Goal: Task Accomplishment & Management: Complete application form

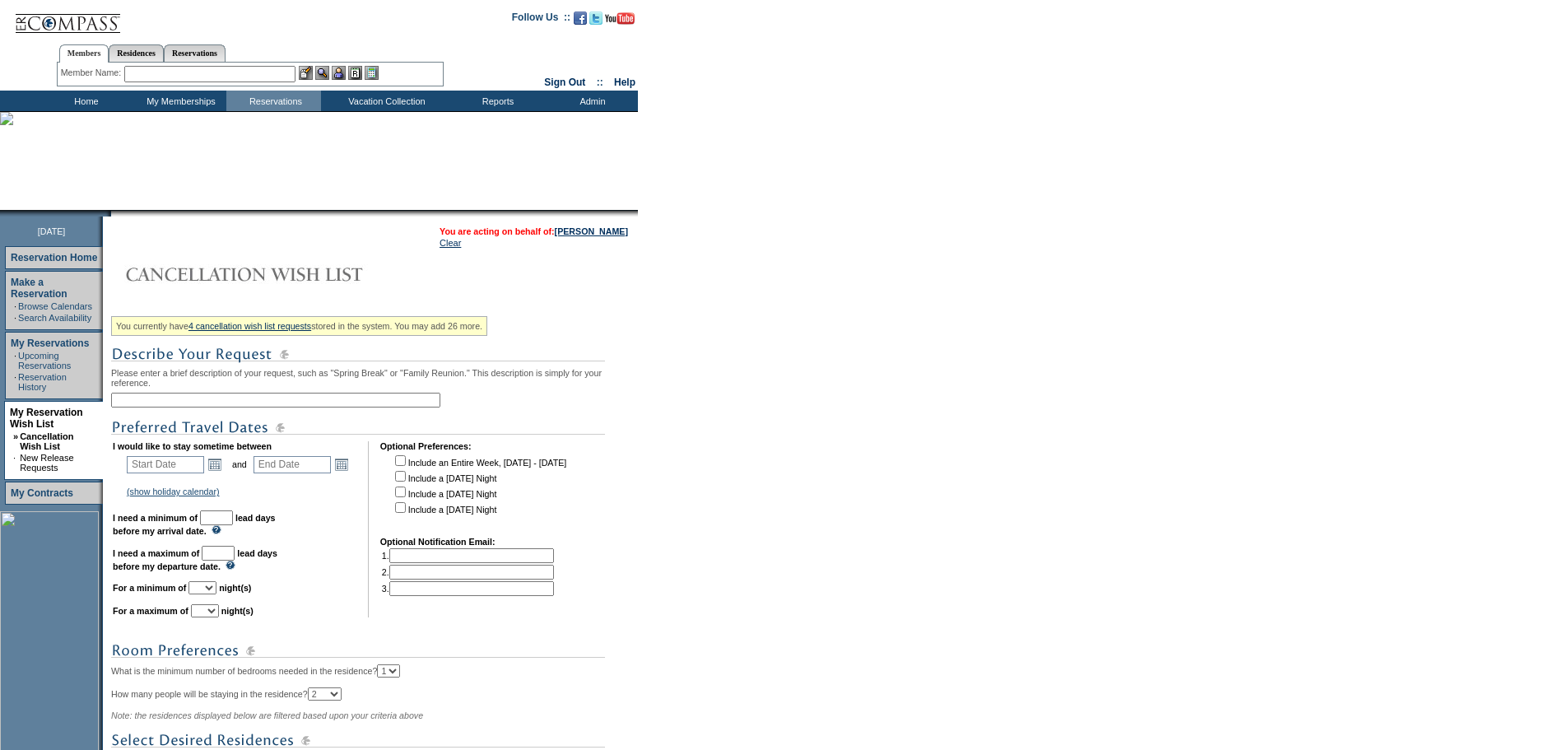
click at [219, 417] on div "You currently have 4 cancellation wish list requests stored in the system. You …" at bounding box center [372, 593] width 522 height 566
click at [224, 396] on div "You currently have 4 cancellation wish list requests stored in the system. You …" at bounding box center [372, 593] width 522 height 566
click at [228, 405] on input "text" at bounding box center [275, 400] width 329 height 14
type input "Sun Valley Holidays"
click at [221, 473] on link "Open the calendar popup." at bounding box center [214, 464] width 18 height 18
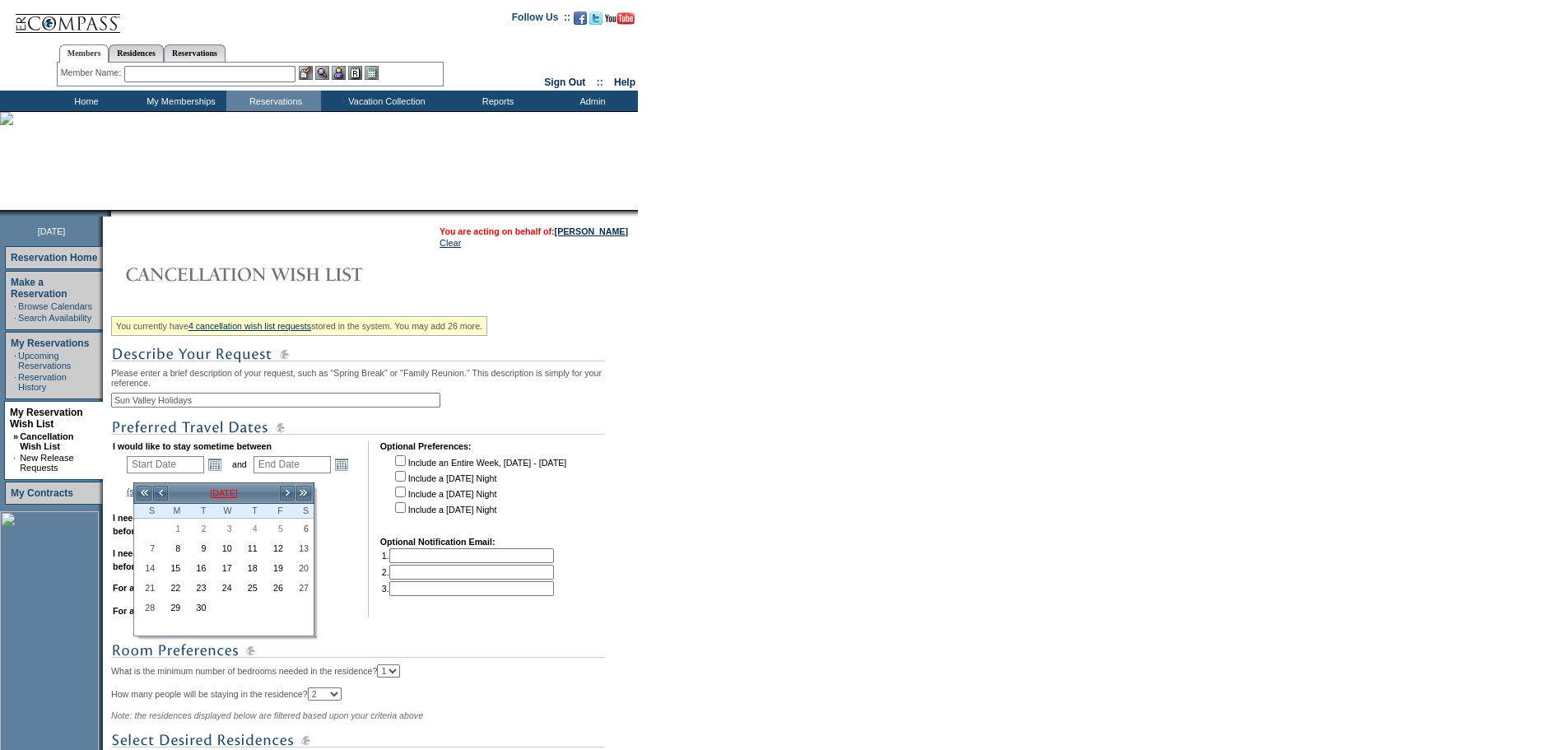
click at [259, 493] on td "[DATE]" at bounding box center [223, 493] width 110 height 18
click at [307, 592] on link "Dec" at bounding box center [314, 591] width 24 height 13
click at [318, 611] on input "OK" at bounding box center [328, 610] width 26 height 14
click at [144, 603] on link "28" at bounding box center [147, 607] width 24 height 18
type input "[DATE]"
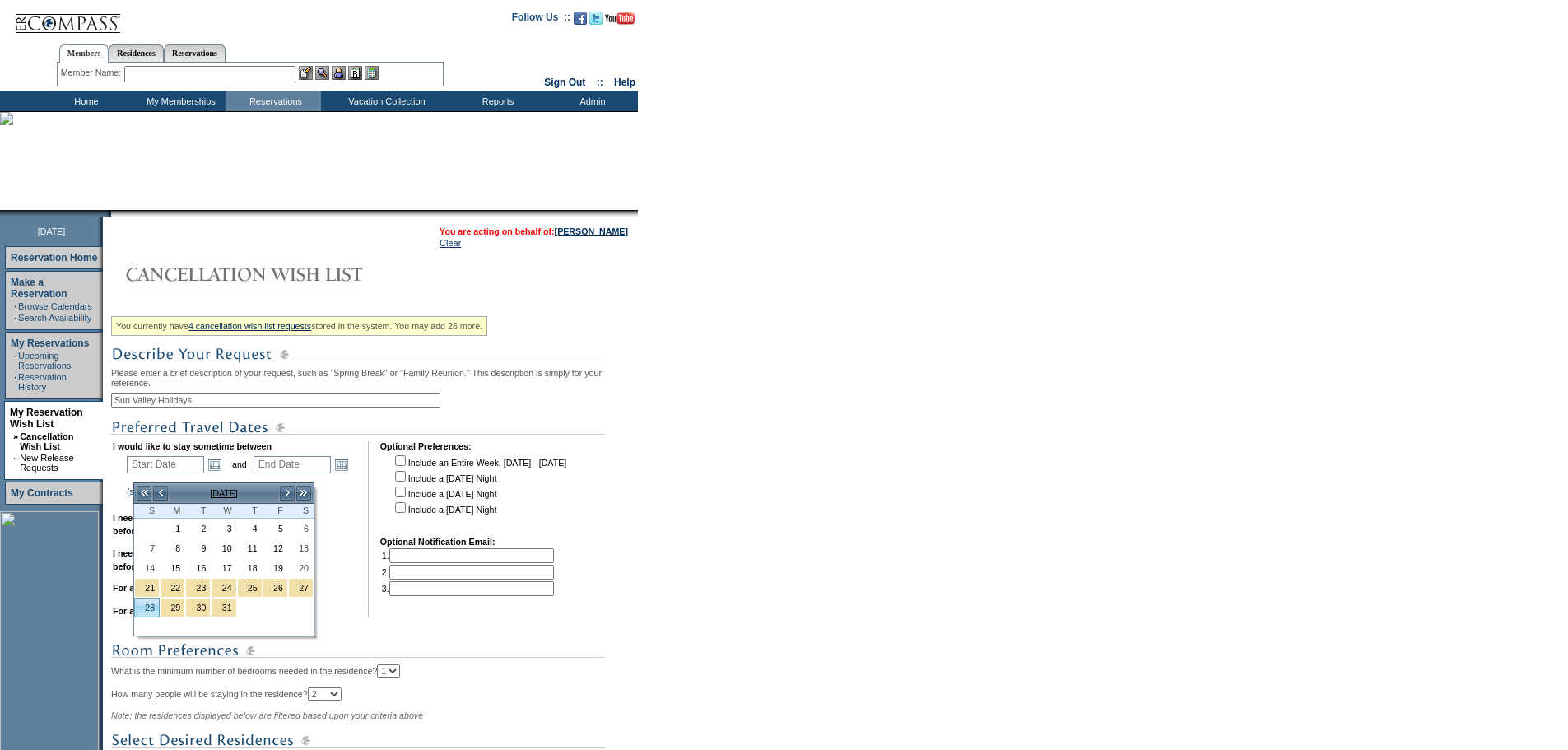
type input "[DATE]"
type input "118"
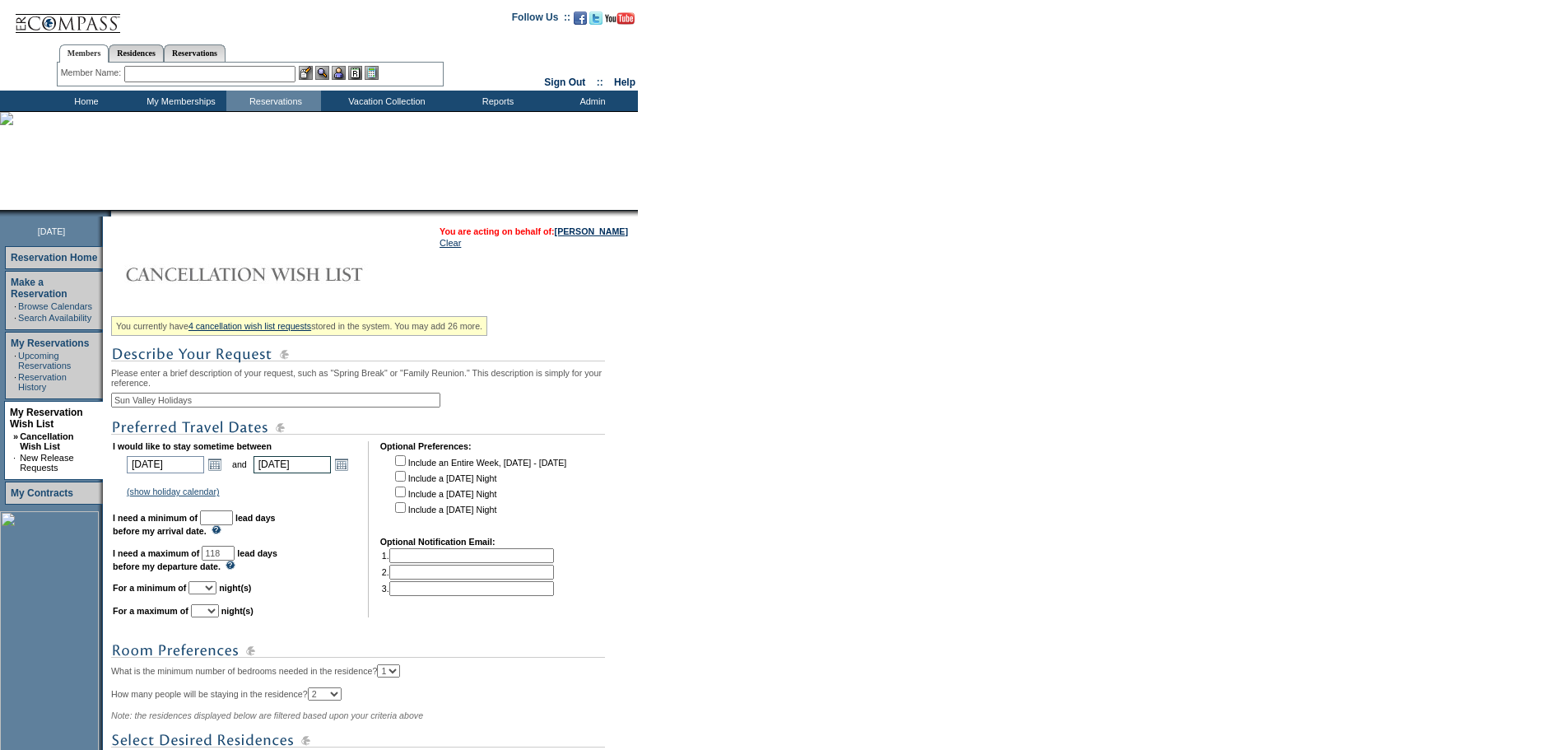
click at [331, 473] on input "[DATE]" at bounding box center [292, 464] width 78 height 17
click at [347, 473] on link "Open the calendar popup." at bounding box center [341, 464] width 18 height 18
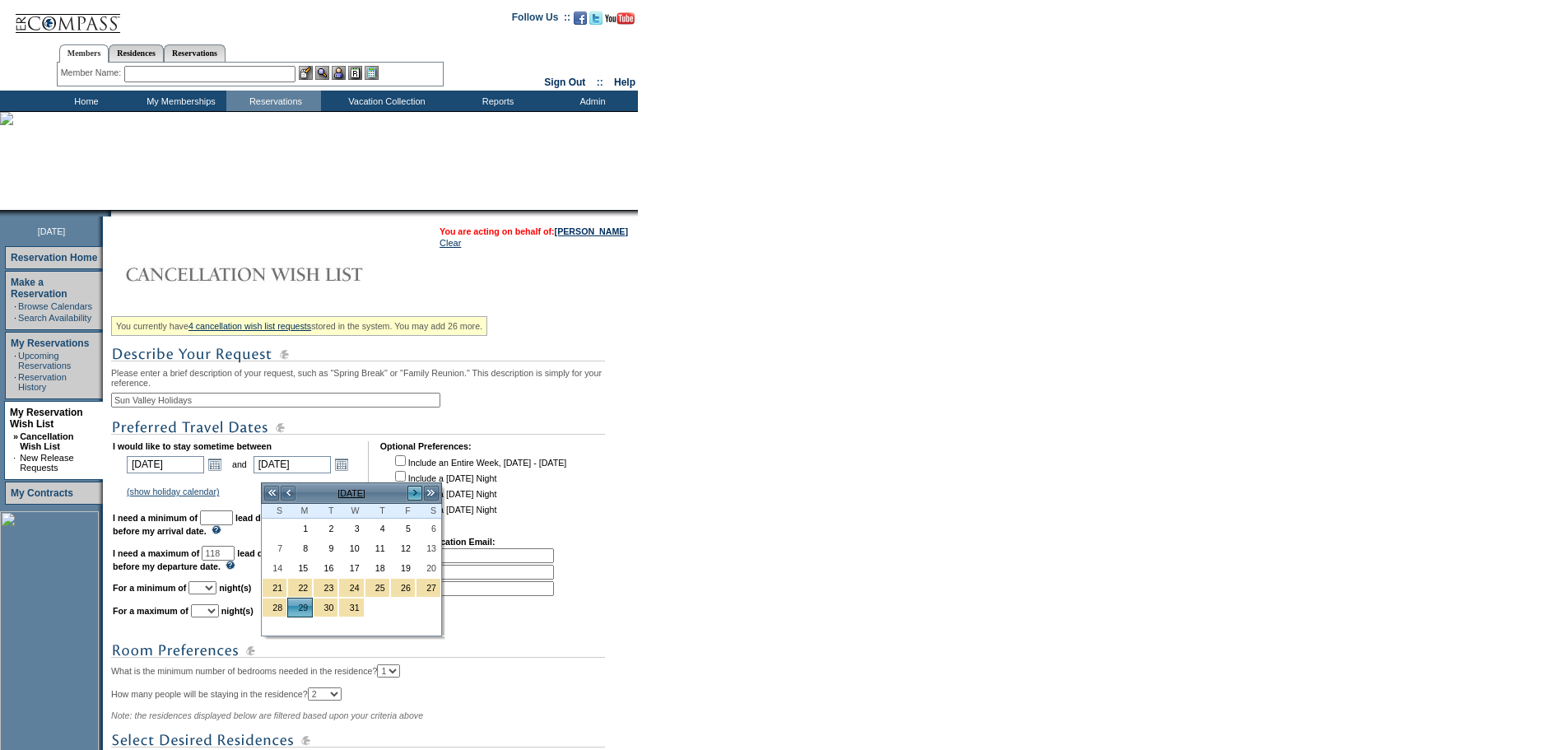
click at [407, 492] on link ">" at bounding box center [414, 493] width 16 height 16
click at [274, 545] on link "4" at bounding box center [274, 548] width 24 height 18
type input "[DATE]"
type input "124"
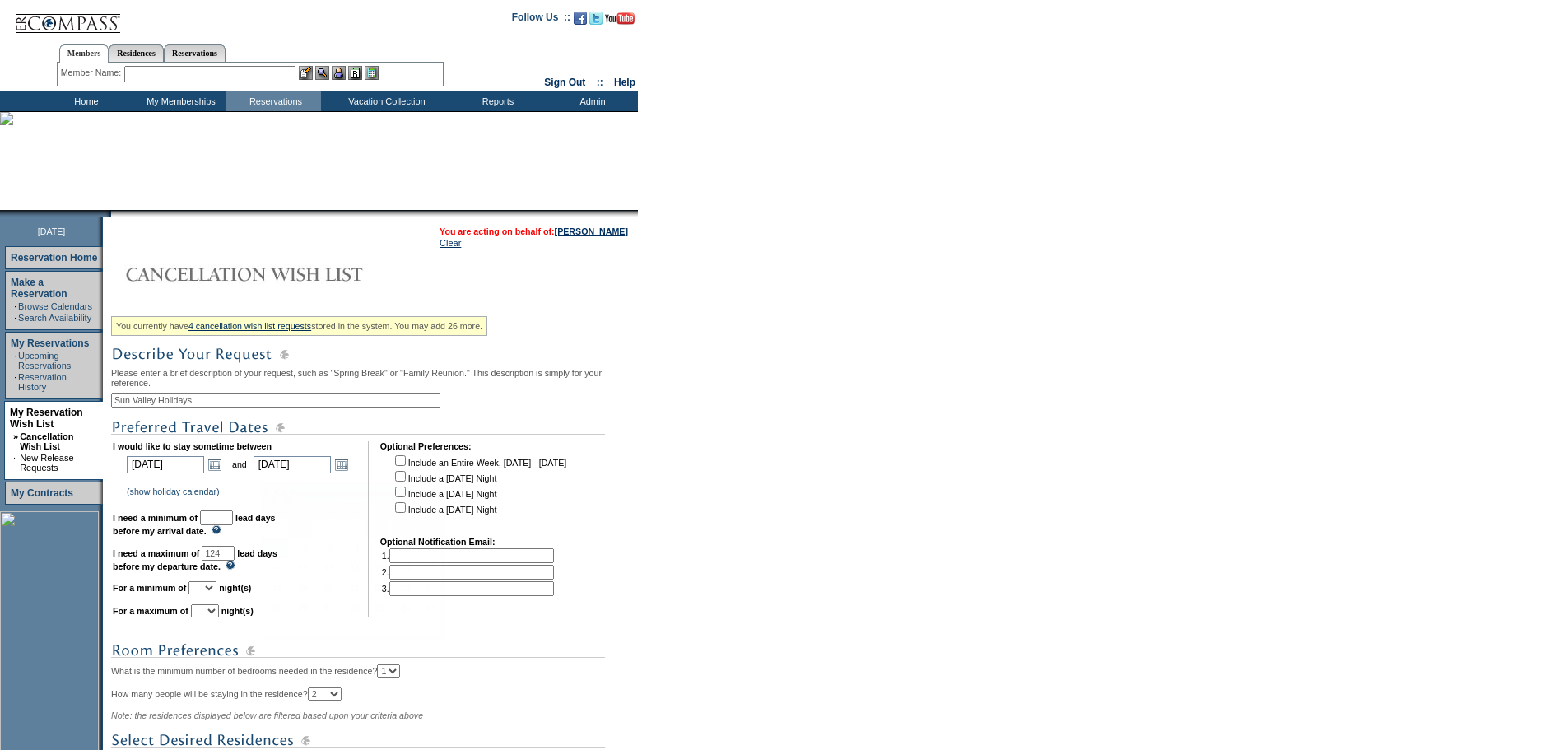
drag, startPoint x: 225, startPoint y: 517, endPoint x: 235, endPoint y: 528, distance: 14.9
click at [225, 518] on td "I would like to stay sometime between [DATE] [DATE] Open the calendar popup. <<…" at bounding box center [234, 529] width 244 height 176
click at [233, 525] on input "text" at bounding box center [216, 517] width 33 height 14
type input "30"
click at [216, 594] on select "1 2 3 4 5 6 7 8 9 10 11 12 13 14" at bounding box center [202, 587] width 28 height 13
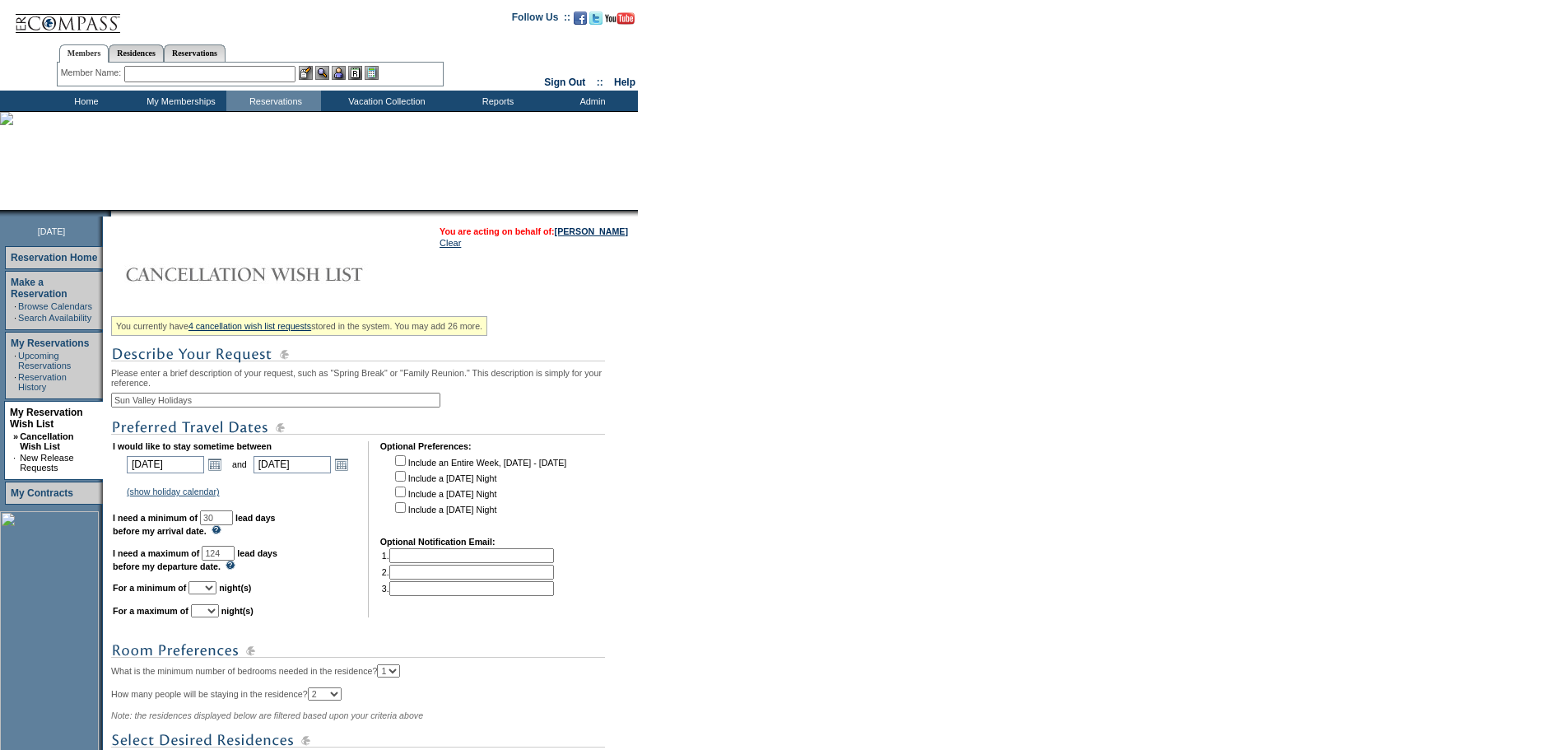
select select "6"
click at [209, 594] on select "1 2 3 4 5 6 7 8 9 10 11 12 13 14" at bounding box center [202, 587] width 28 height 13
click at [219, 617] on select "1 2 3 4 5 6 7 8 9 10 11 12 13 14" at bounding box center [205, 610] width 28 height 13
click at [211, 617] on select "1 2 3 4 5 6 7 8 9 10 11 12 13 14" at bounding box center [205, 610] width 28 height 13
click at [219, 617] on select "1 2 3 4 5 6 7 8 9 10 11 12 13 14" at bounding box center [205, 610] width 28 height 13
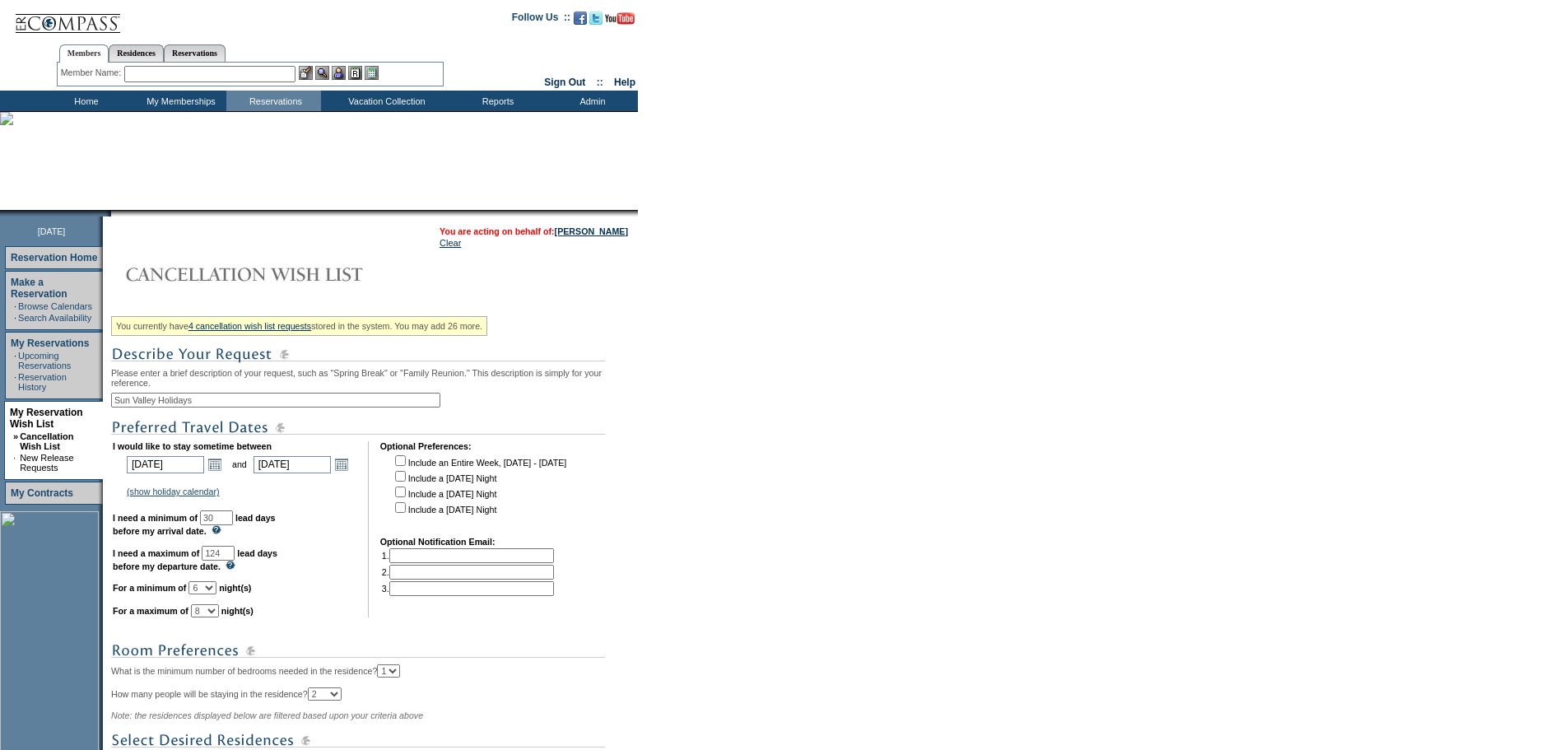
select select "7"
click at [211, 617] on select "1 2 3 4 5 6 7 8 9 10 11 12 13 14" at bounding box center [205, 610] width 28 height 13
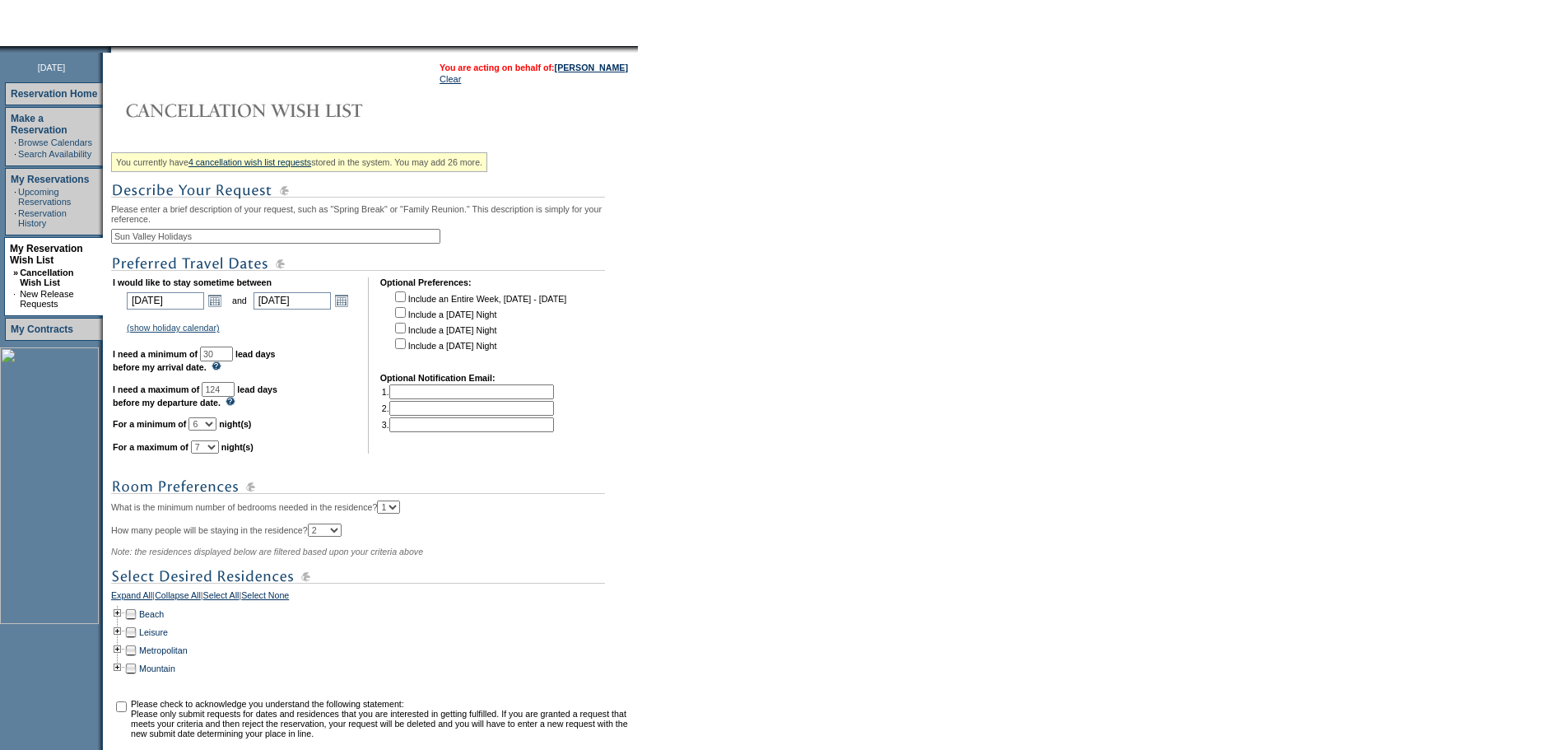
scroll to position [329, 0]
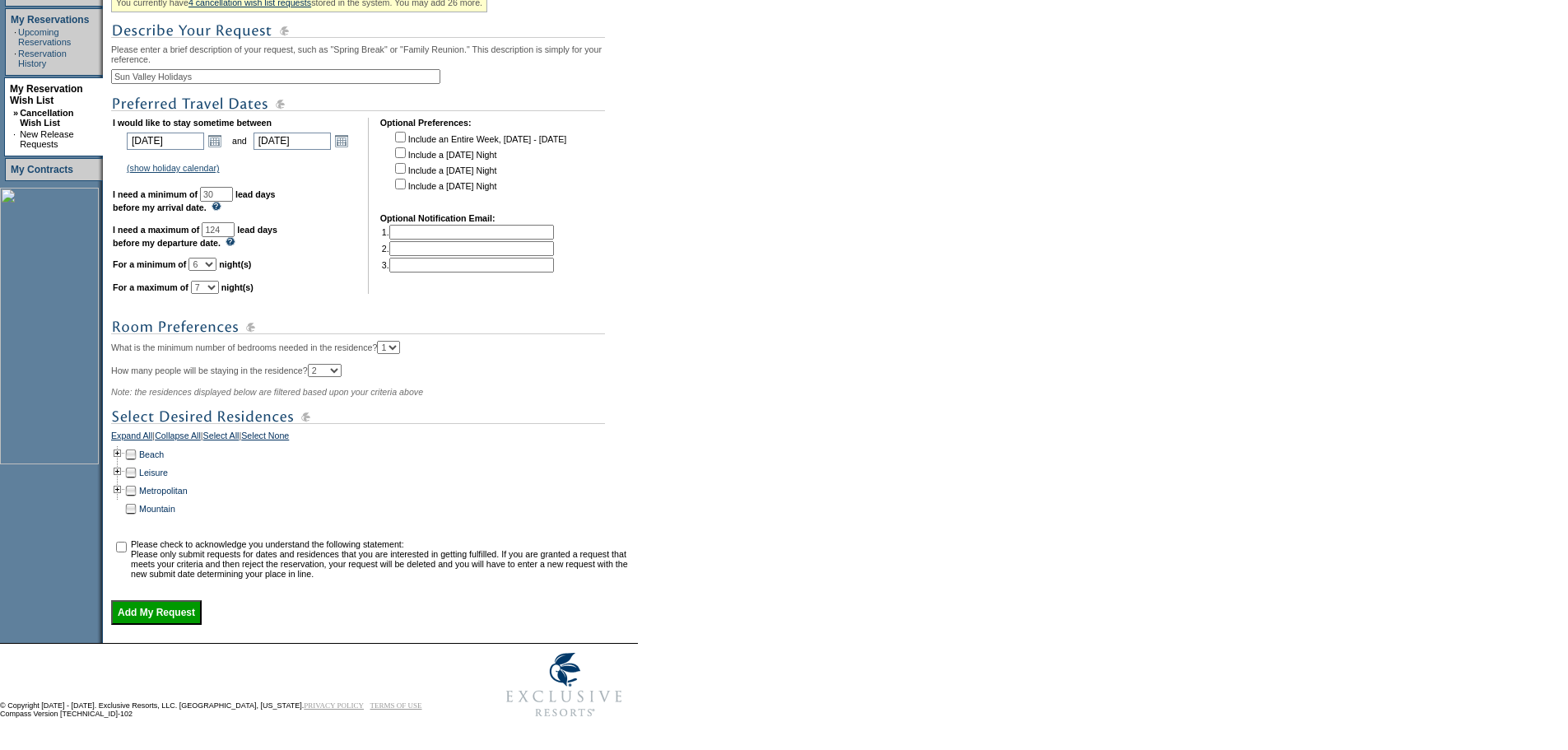
click at [119, 518] on td at bounding box center [117, 508] width 13 height 18
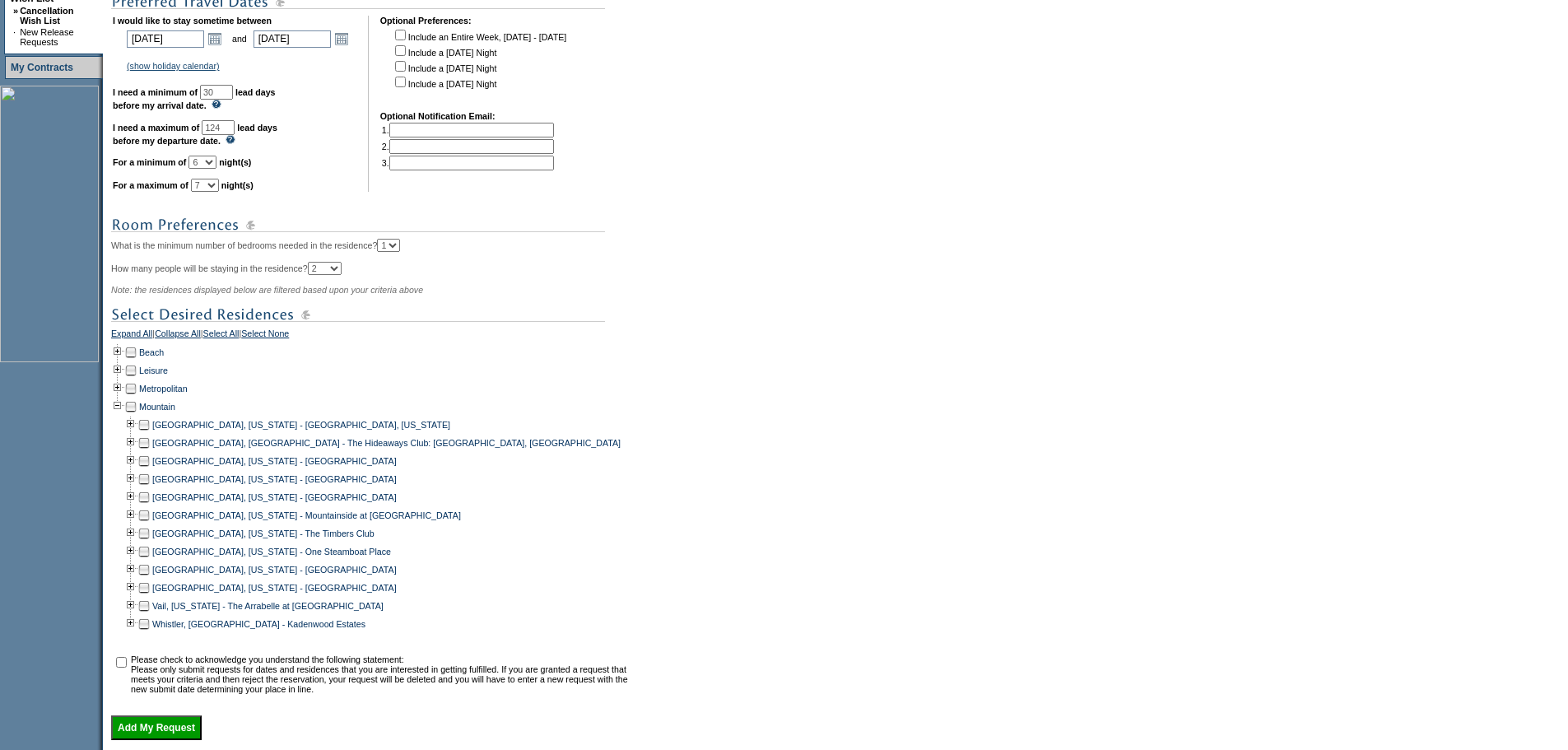
scroll to position [573, 0]
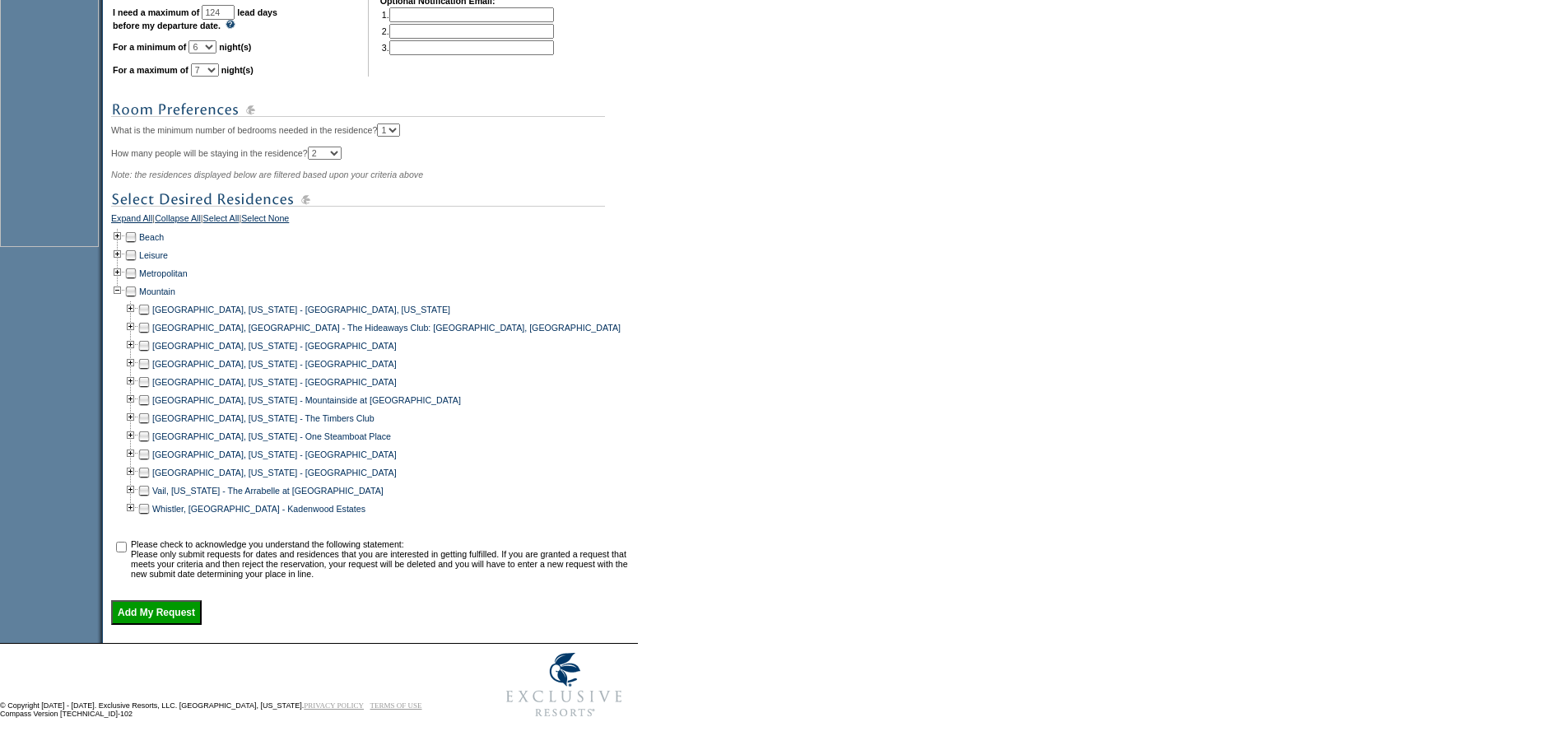
click at [149, 446] on td at bounding box center [143, 454] width 13 height 18
click at [135, 446] on td at bounding box center [130, 454] width 13 height 18
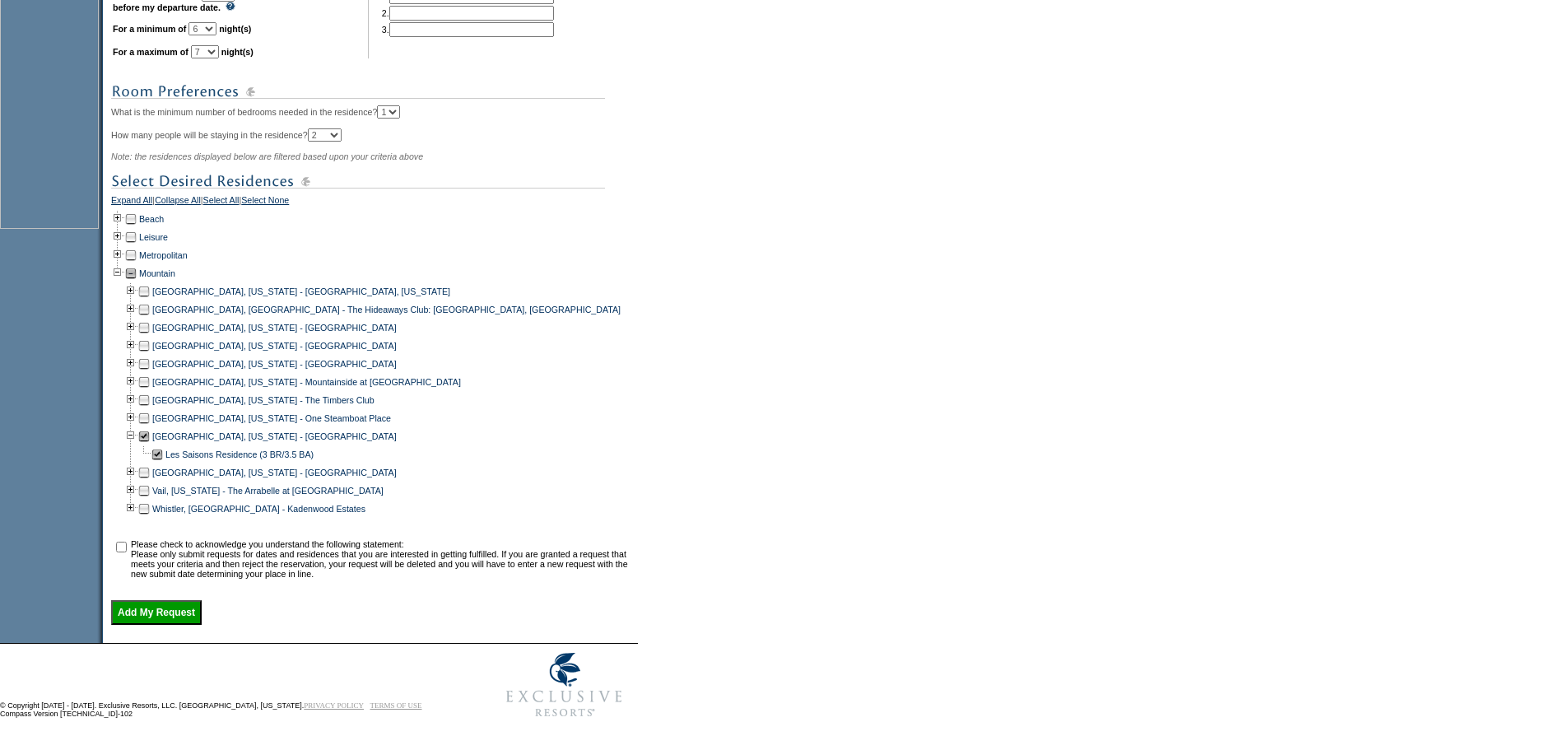
click at [136, 442] on td at bounding box center [130, 436] width 13 height 18
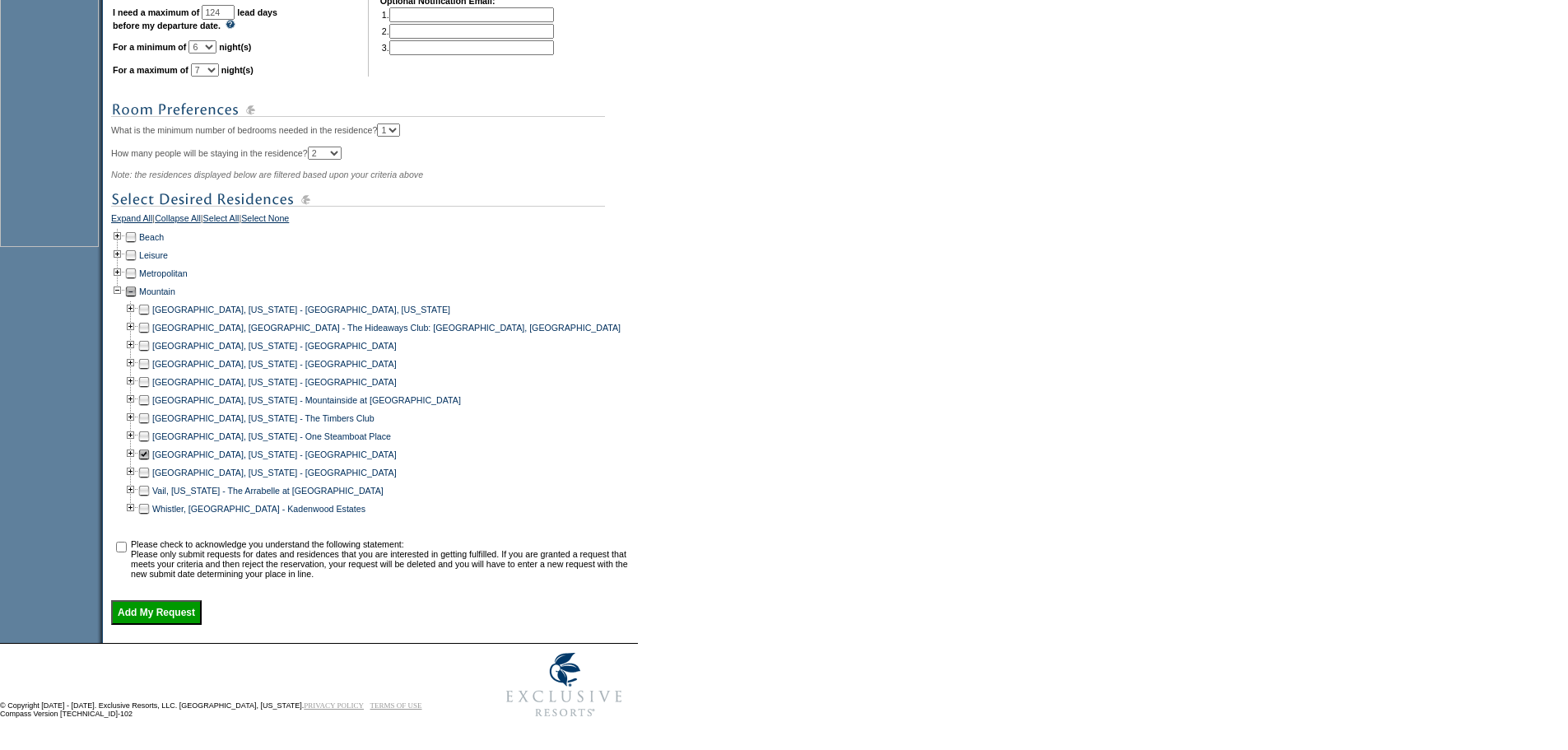
click at [127, 545] on input "checkbox" at bounding box center [121, 547] width 11 height 11
checkbox input "true"
click at [146, 616] on input "Add My Request" at bounding box center [156, 612] width 90 height 25
